Goal: Task Accomplishment & Management: Complete application form

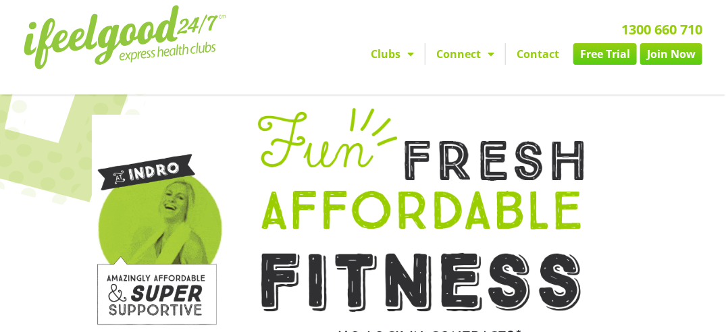
scroll to position [7, 0]
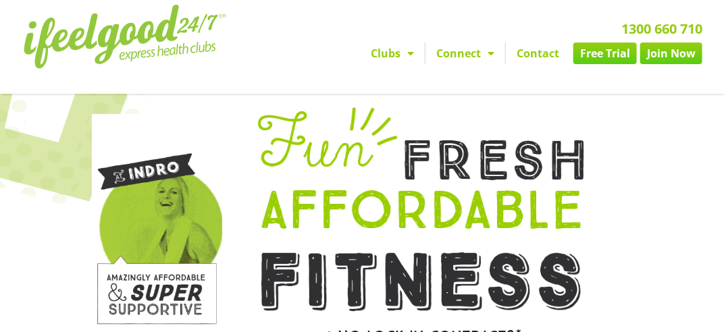
click at [670, 51] on link "Join Now" at bounding box center [671, 54] width 62 height 22
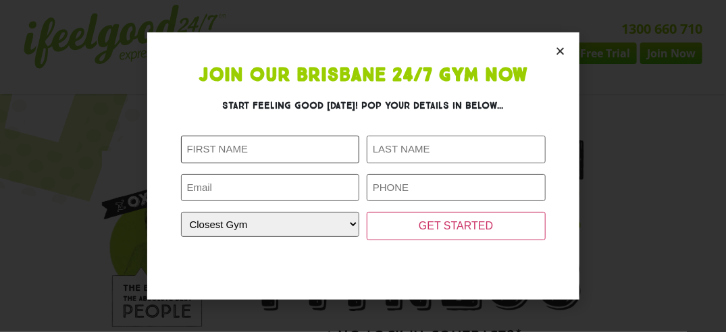
click at [342, 153] on input "First Name (Required)" at bounding box center [270, 150] width 179 height 28
type input "Manawa-Rose"
type input "Komene"
type input "[EMAIL_ADDRESS][DOMAIN_NAME]"
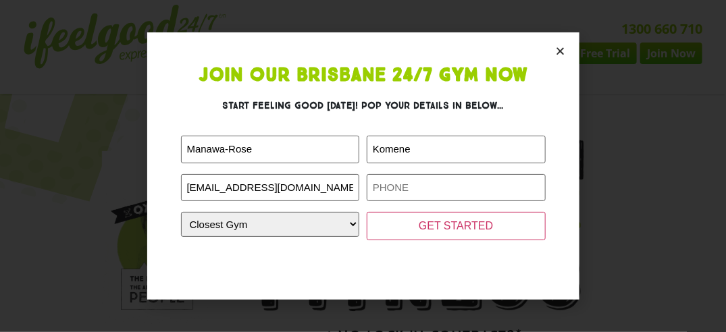
type input "0452090799"
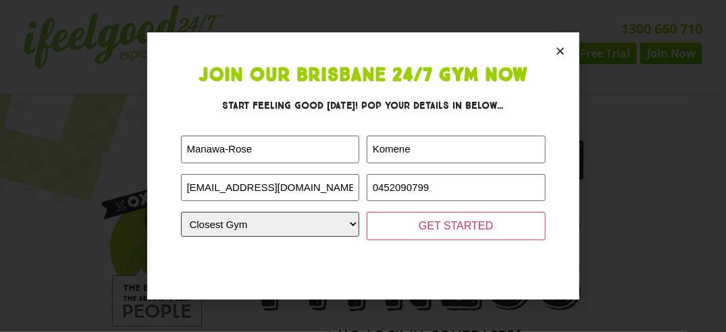
click at [338, 223] on select "Closest Gym [GEOGRAPHIC_DATA] [GEOGRAPHIC_DATA] [GEOGRAPHIC_DATA] [GEOGRAPHIC_D…" at bounding box center [270, 224] width 179 height 25
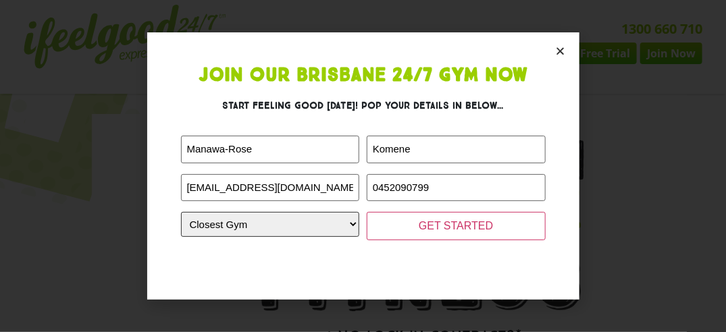
select select "Wynnum"
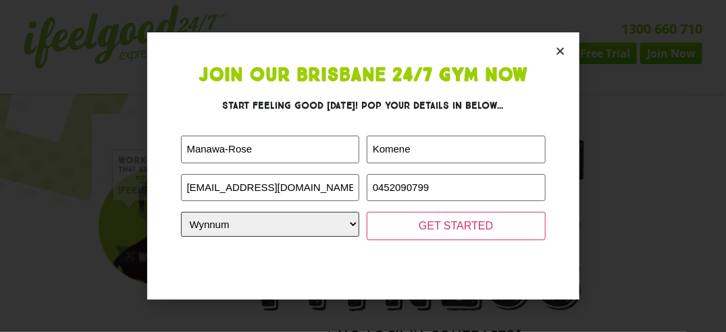
click at [181, 212] on select "Closest Gym [GEOGRAPHIC_DATA] [GEOGRAPHIC_DATA] [GEOGRAPHIC_DATA] [GEOGRAPHIC_D…" at bounding box center [270, 224] width 179 height 25
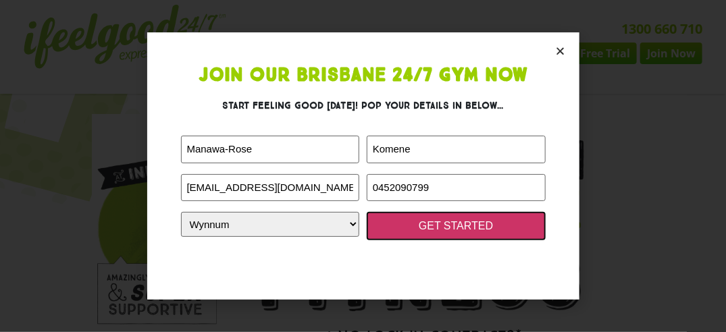
click at [441, 221] on input "GET STARTED" at bounding box center [455, 226] width 179 height 28
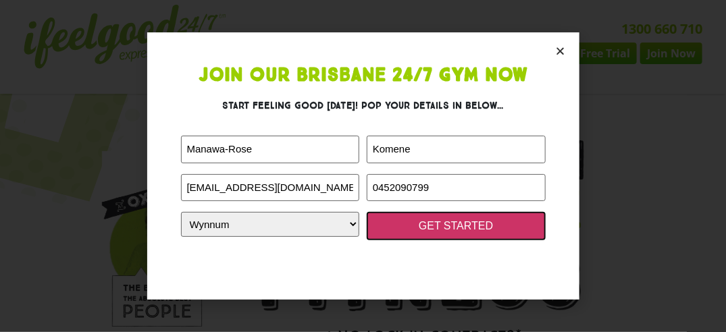
click at [406, 229] on input "GET STARTED" at bounding box center [455, 226] width 179 height 28
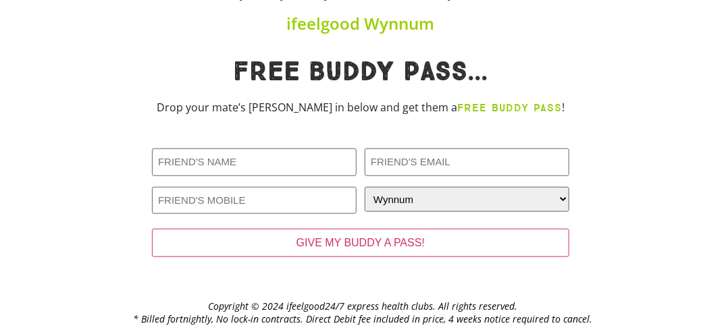
scroll to position [352, 0]
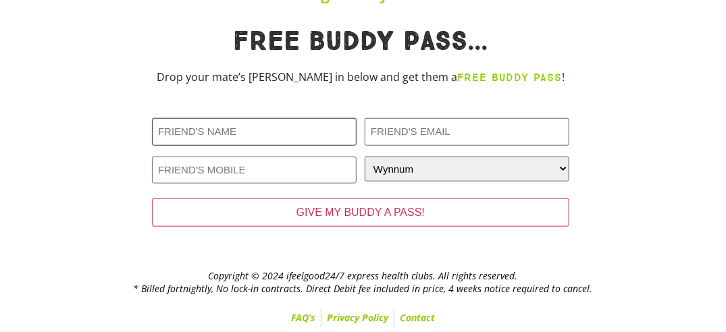
click at [303, 134] on input "Friends Name (Required)" at bounding box center [254, 132] width 205 height 28
type input "[PERSON_NAME]"
click at [419, 135] on input "Friends Email (Required)" at bounding box center [466, 132] width 205 height 28
type input "[EMAIL_ADDRESS][DOMAIN_NAME]"
click at [247, 162] on input "Friends Phone (Required)" at bounding box center [254, 171] width 205 height 28
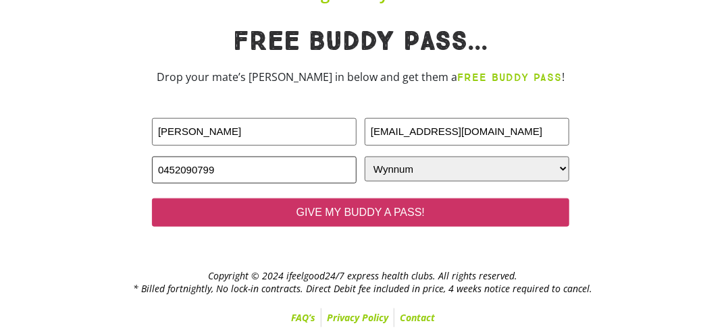
type input "0452090799"
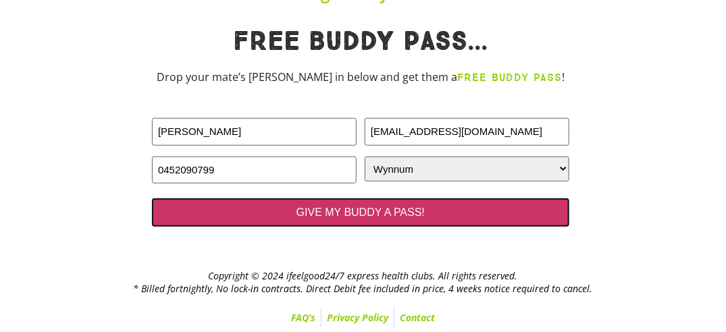
click at [381, 213] on input "GIVE MY BUDDY A PASS!" at bounding box center [360, 212] width 417 height 28
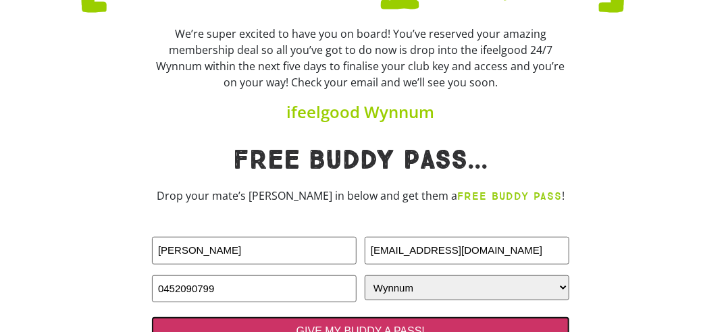
scroll to position [221, 0]
